Goal: Find specific page/section: Find specific page/section

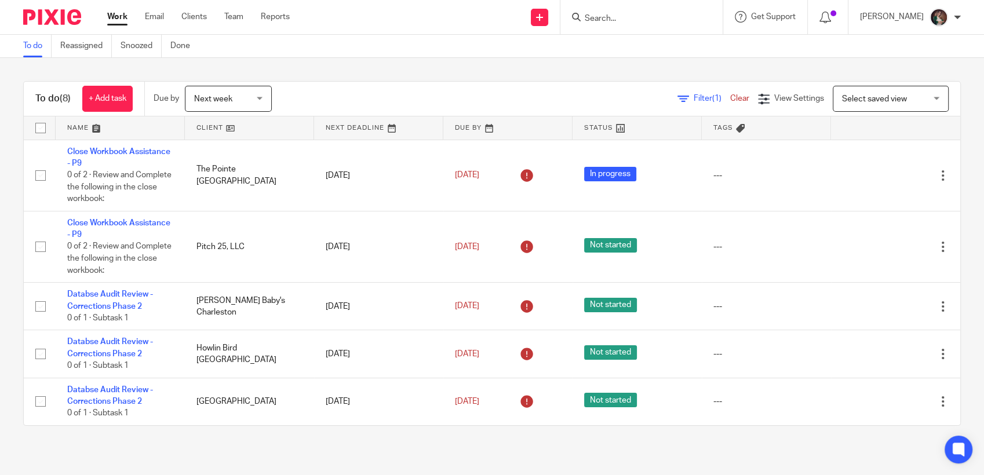
click at [674, 21] on input "Search" at bounding box center [635, 19] width 104 height 10
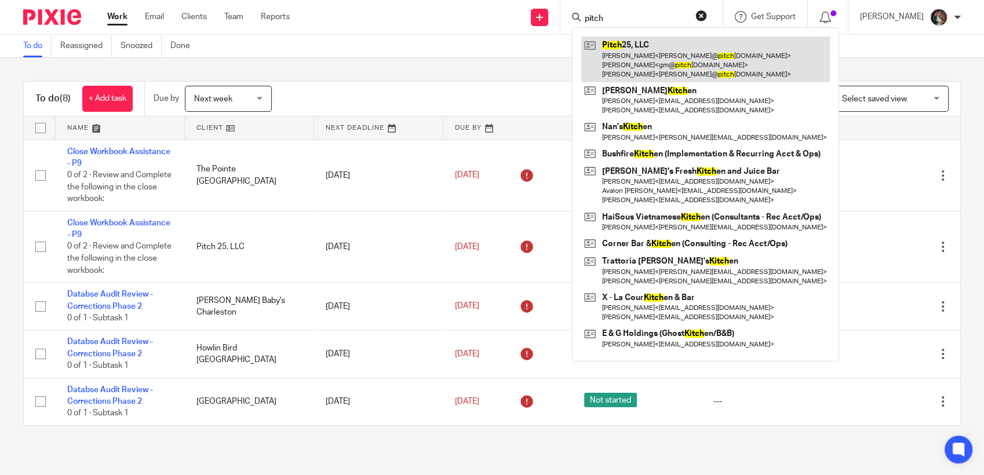
type input "pitch"
click at [660, 43] on link at bounding box center [705, 60] width 249 height 46
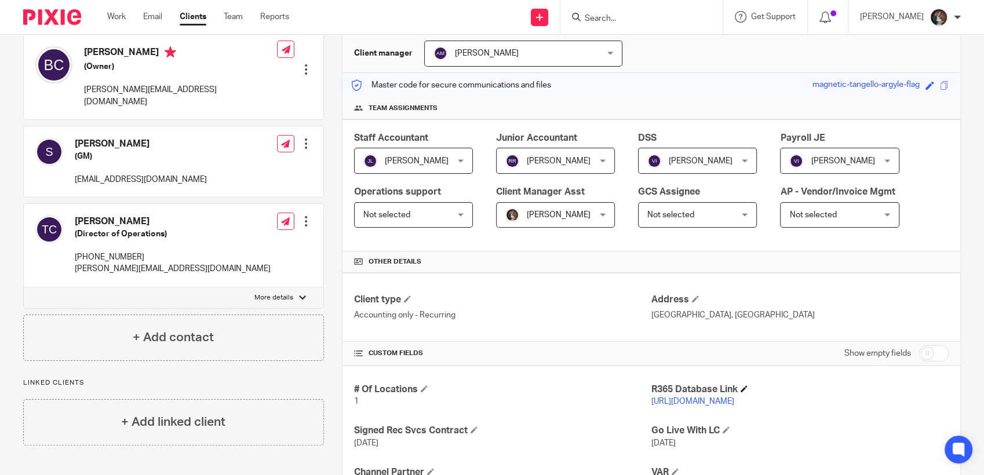
scroll to position [129, 0]
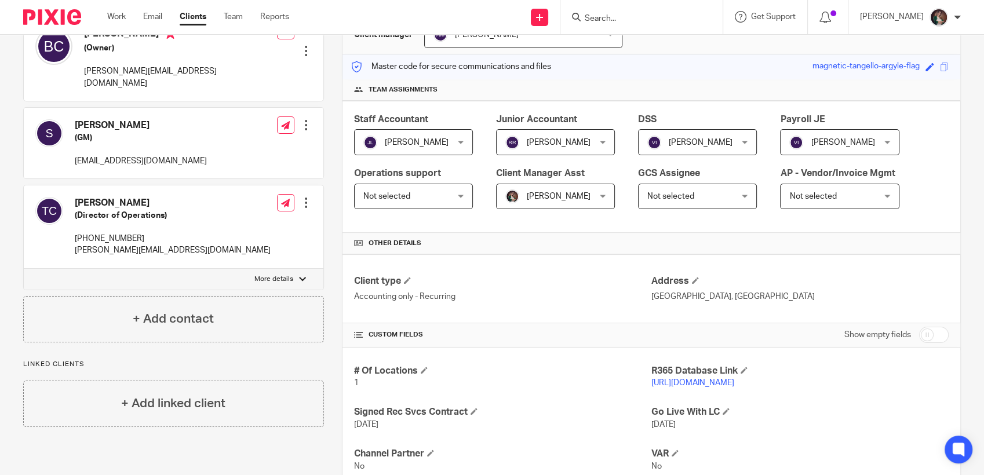
click at [926, 115] on div "Staff Accountant [PERSON_NAME] [PERSON_NAME] Not selected [PERSON_NAME] [PERSON…" at bounding box center [651, 167] width 618 height 133
click at [669, 383] on link "[URL][DOMAIN_NAME]" at bounding box center [692, 383] width 83 height 8
click at [670, 14] on input "Search" at bounding box center [635, 19] width 104 height 10
click at [660, 14] on input "ih" at bounding box center [635, 19] width 104 height 10
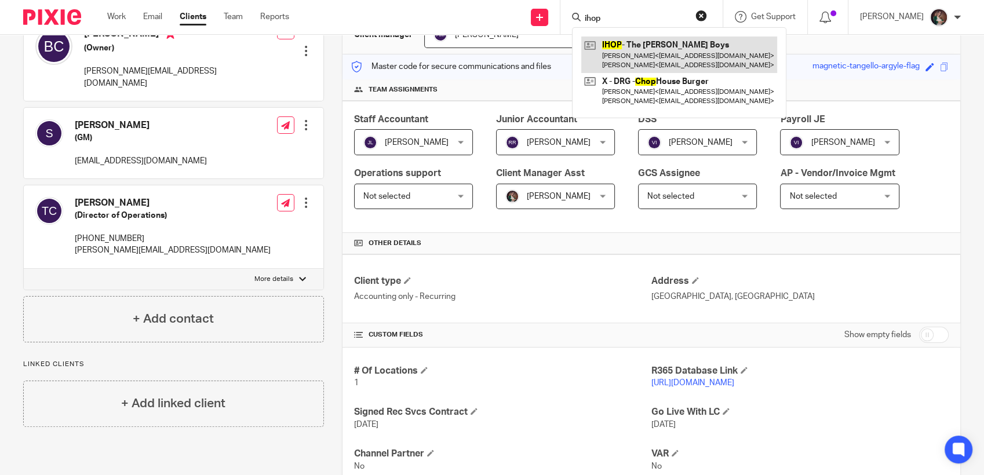
type input "ihop"
click at [645, 53] on link at bounding box center [679, 55] width 196 height 36
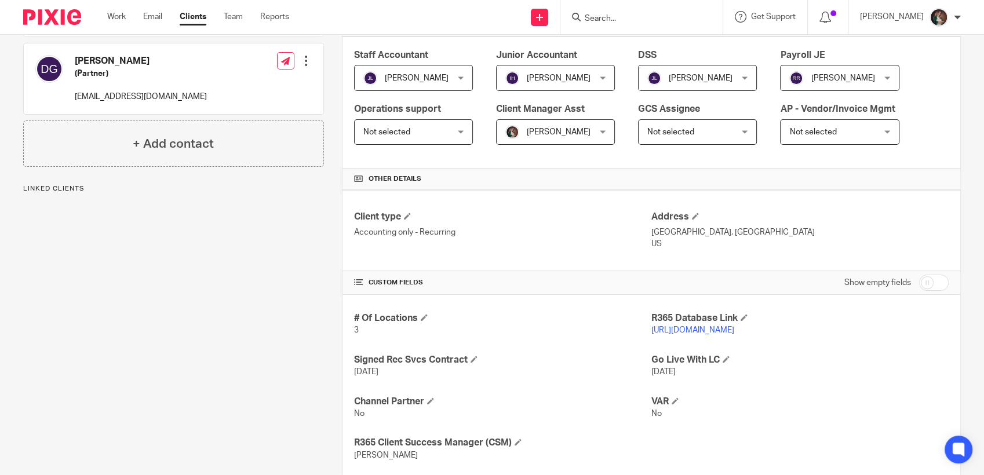
scroll to position [322, 0]
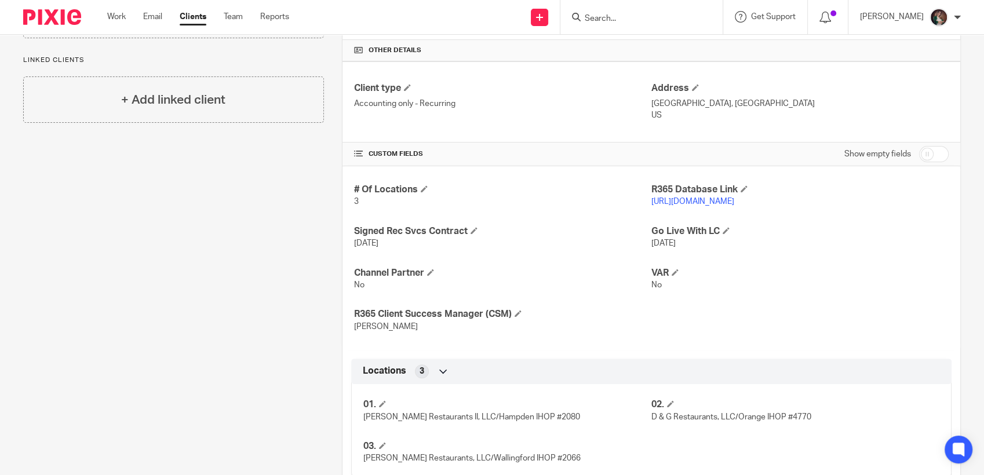
click at [655, 206] on p "[URL][DOMAIN_NAME]" at bounding box center [799, 202] width 297 height 12
click at [658, 202] on link "[URL][DOMAIN_NAME]" at bounding box center [692, 202] width 83 height 8
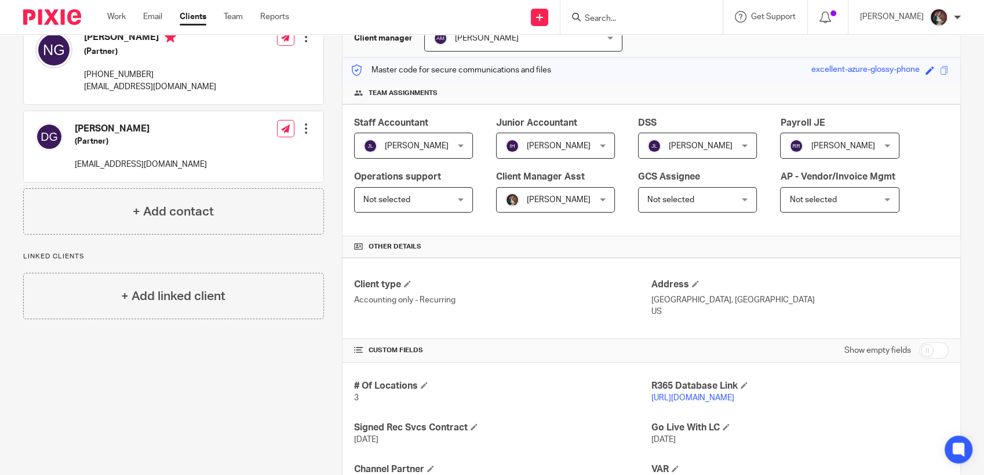
scroll to position [0, 0]
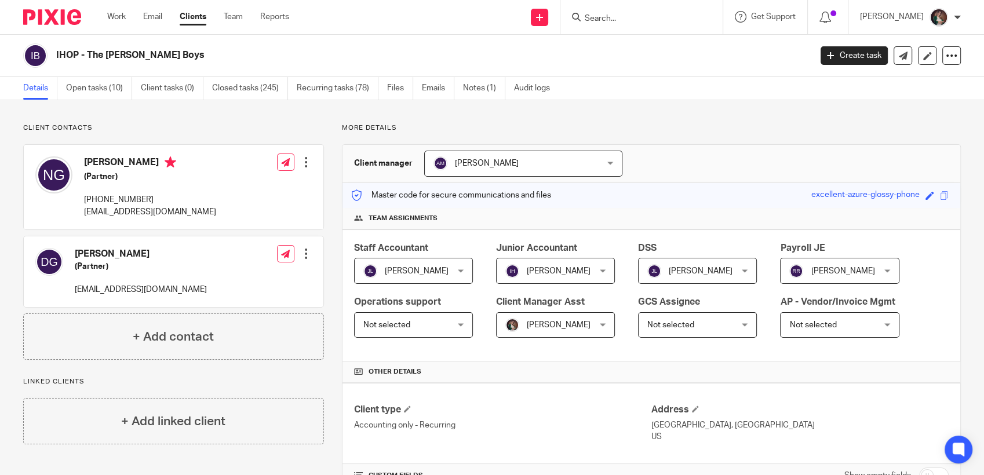
click at [626, 23] on input "Search" at bounding box center [635, 19] width 104 height 10
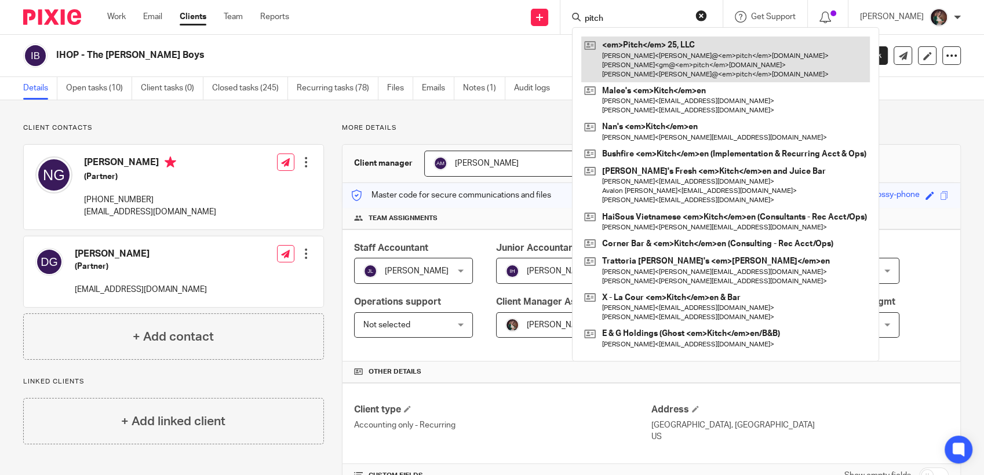
type input "pitch"
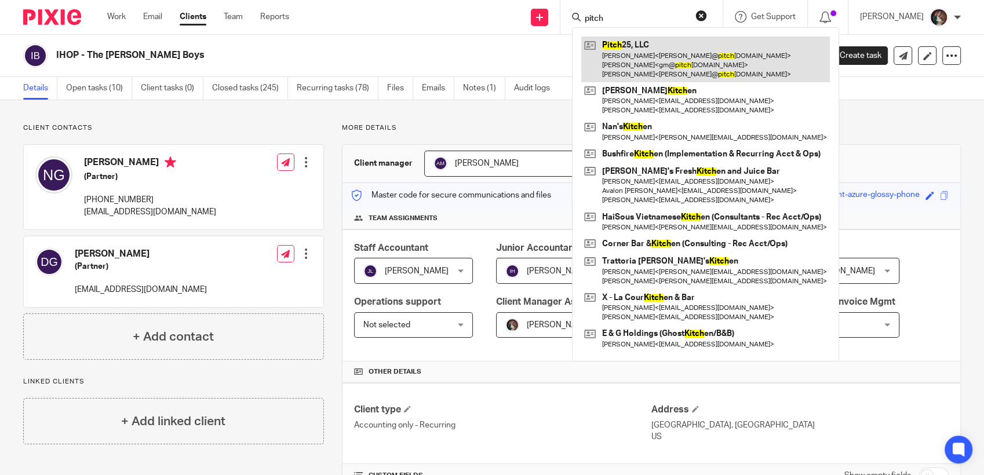
click at [658, 58] on link at bounding box center [705, 60] width 249 height 46
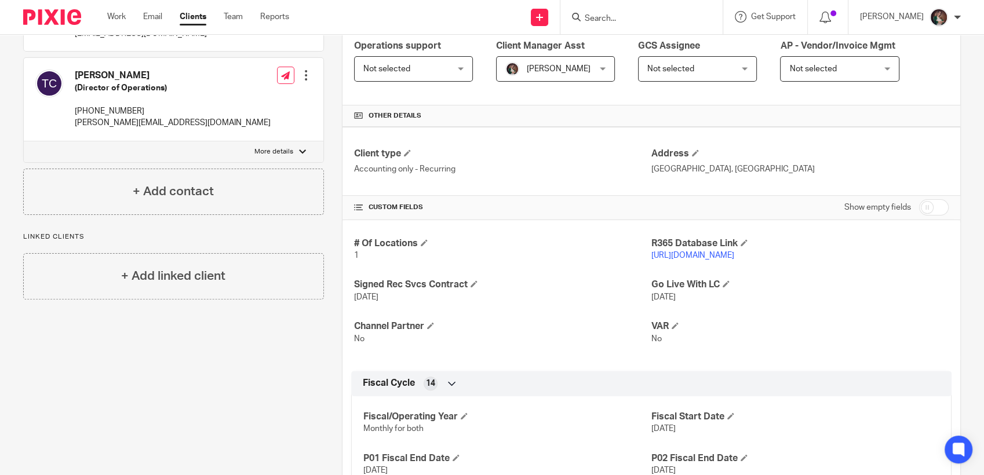
scroll to position [183, 0]
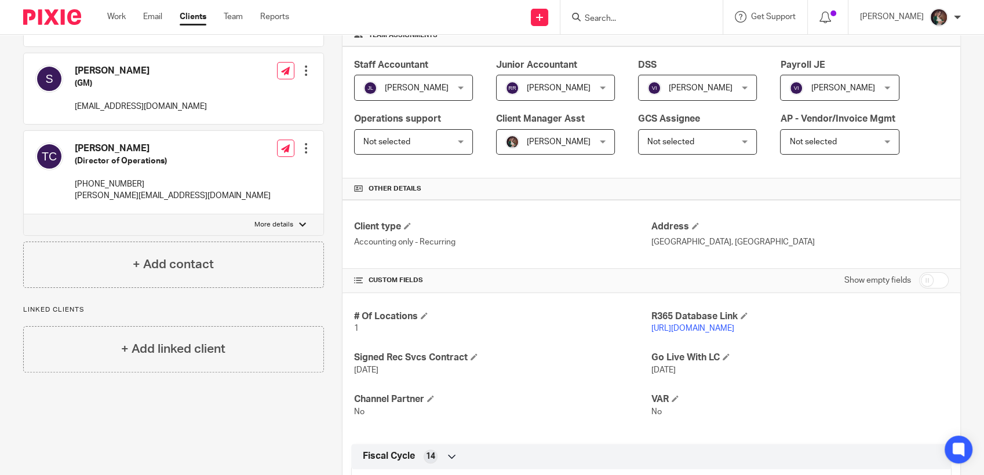
click at [656, 327] on link "https://pitch25.restaurant365.com" at bounding box center [692, 328] width 83 height 8
click at [698, 330] on link "[URL][DOMAIN_NAME]" at bounding box center [692, 328] width 83 height 8
